Goal: Navigation & Orientation: Find specific page/section

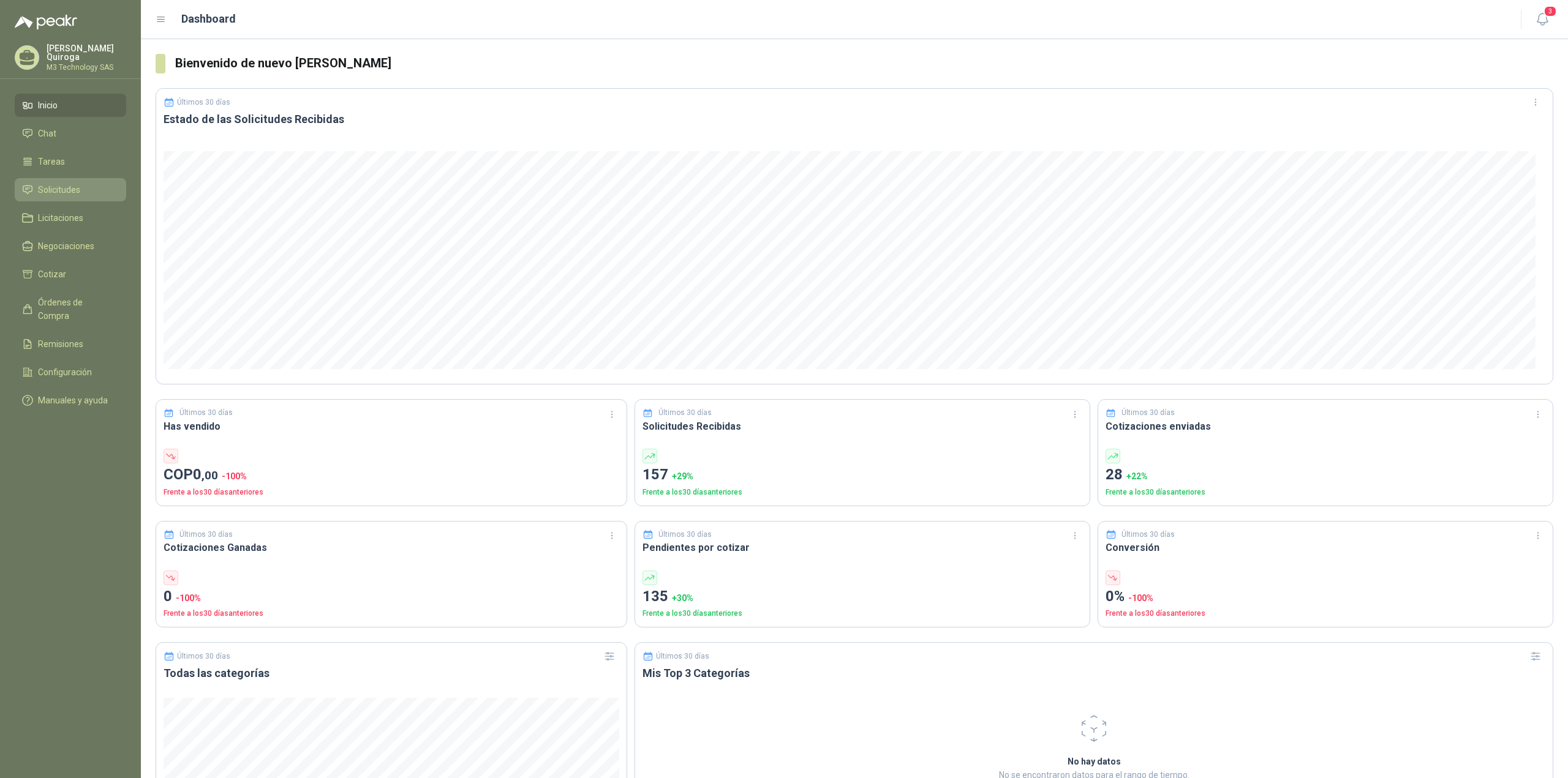
click at [41, 185] on span "Solicitudes" at bounding box center [59, 190] width 43 height 13
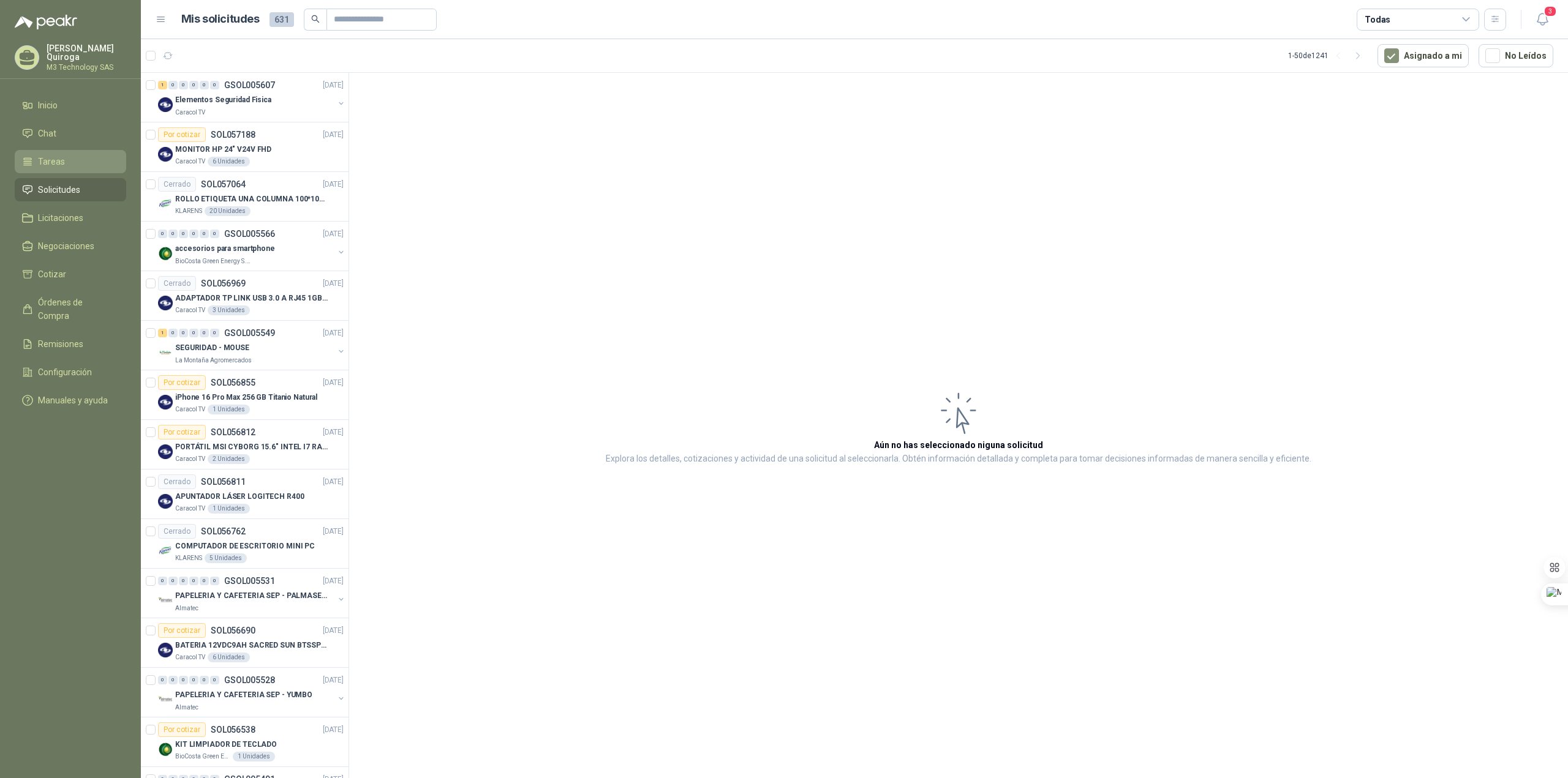
click at [64, 159] on li "Tareas" at bounding box center [70, 161] width 97 height 13
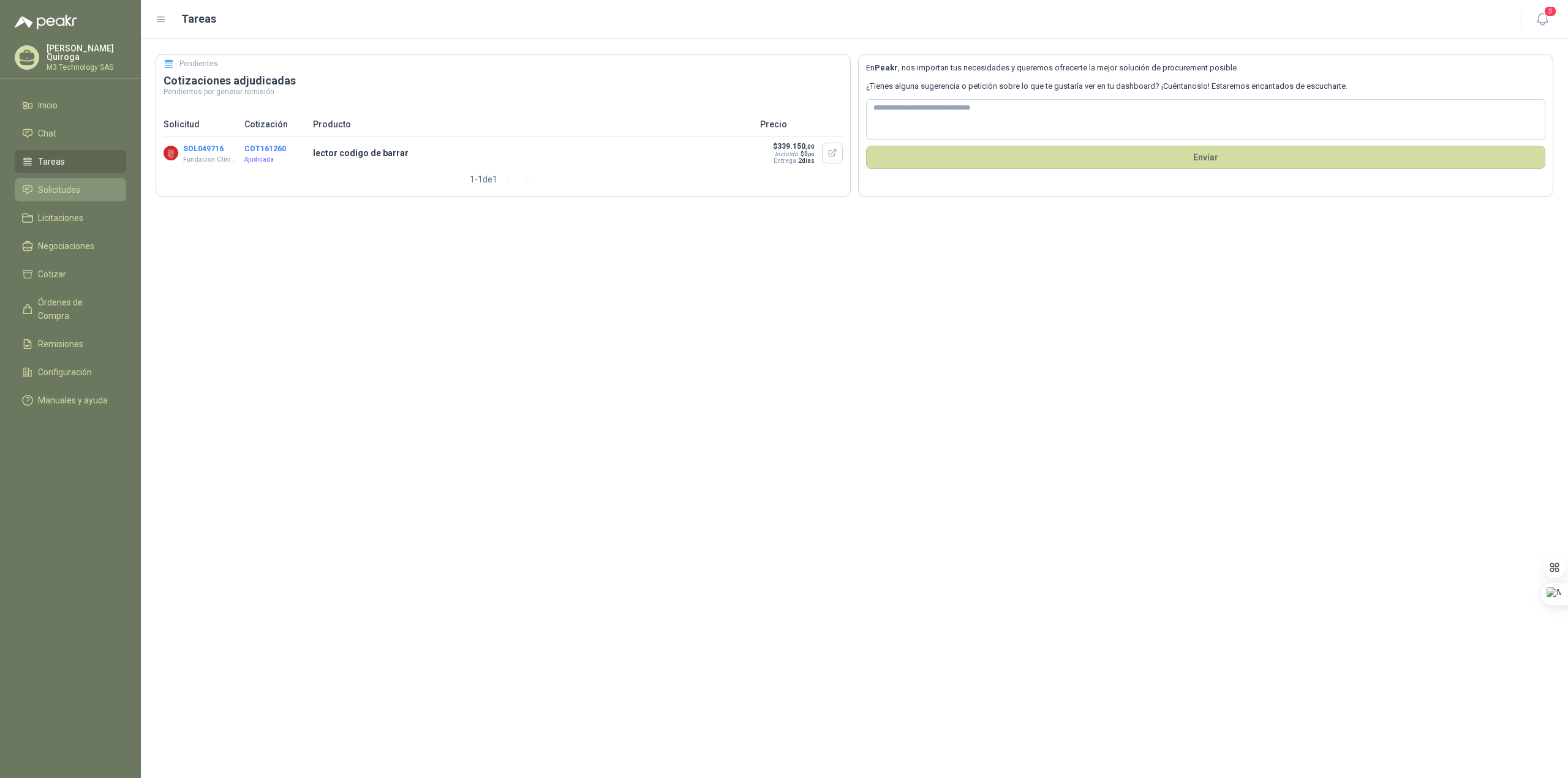
click at [77, 189] on span "Solicitudes" at bounding box center [59, 190] width 43 height 13
